Goal: Task Accomplishment & Management: Manage account settings

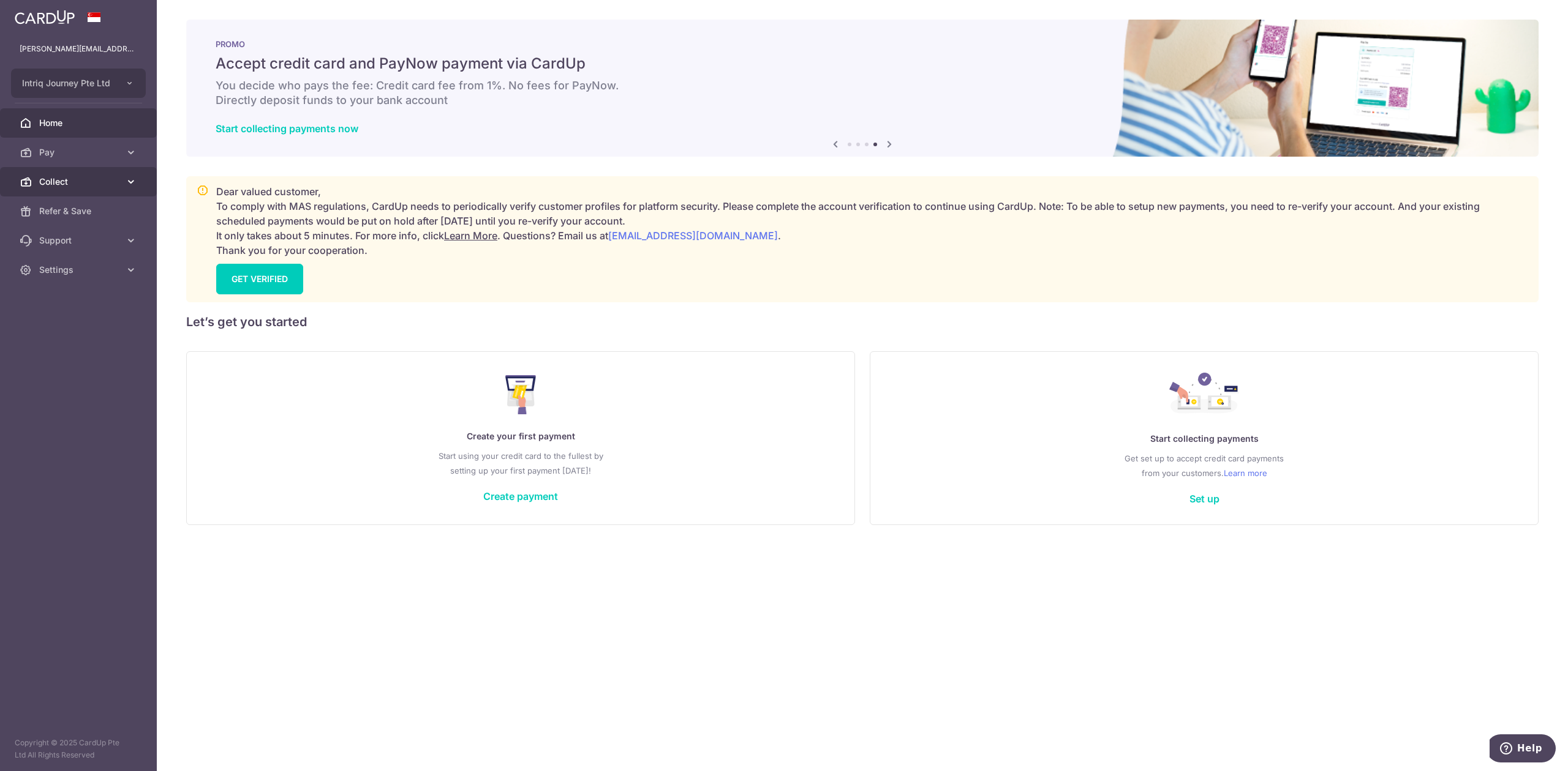
click at [45, 170] on link "Collect" at bounding box center [78, 181] width 157 height 29
click at [51, 214] on span "Dashboard" at bounding box center [79, 211] width 81 height 12
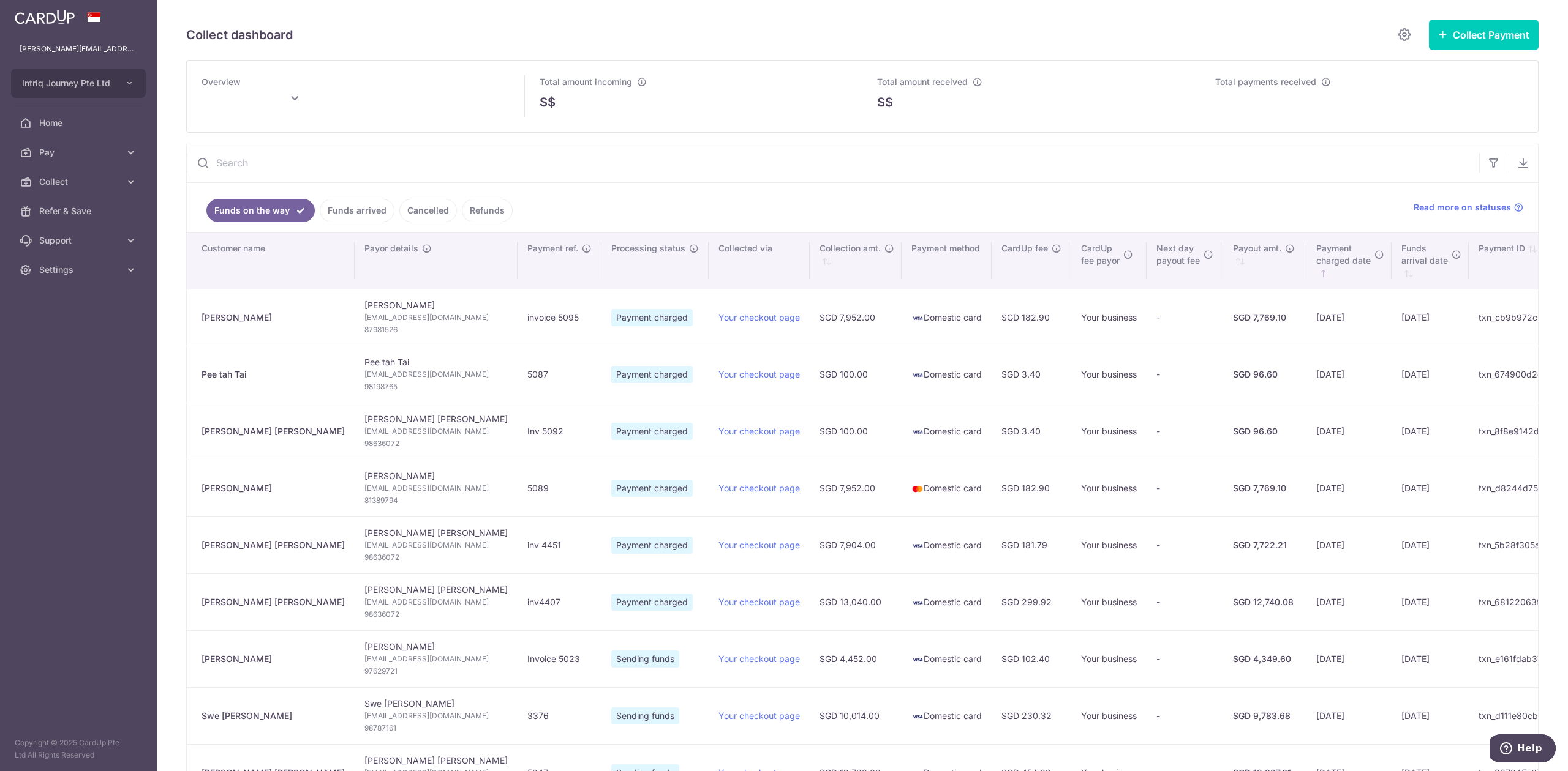
type input "September 2025"
